Goal: Information Seeking & Learning: Learn about a topic

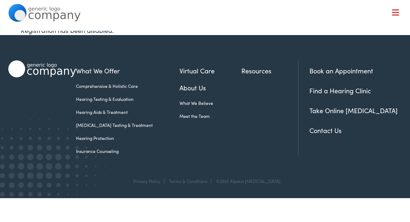
click at [127, 125] on link "[MEDICAL_DATA] Testing & Treatment" at bounding box center [127, 125] width 103 height 7
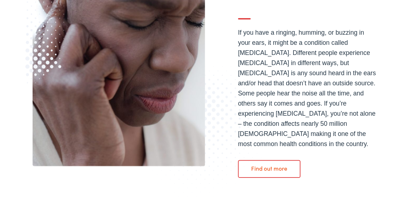
scroll to position [161, 0]
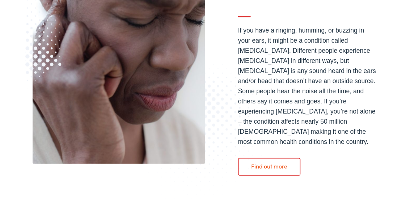
click at [286, 182] on link "Find out more" at bounding box center [279, 191] width 72 height 20
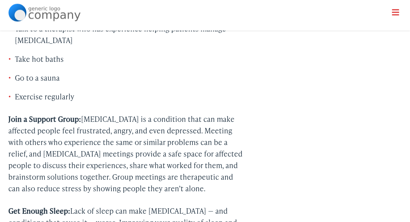
scroll to position [1962, 0]
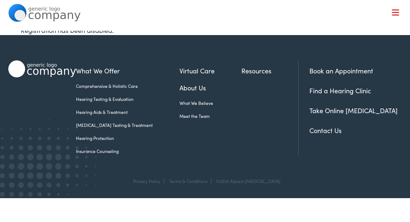
click at [194, 116] on link "Meet the Team" at bounding box center [210, 116] width 62 height 7
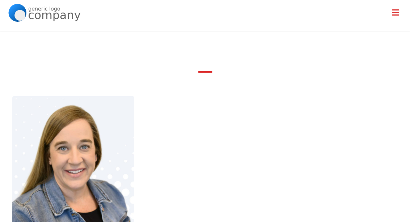
scroll to position [23, 0]
